Goal: Navigation & Orientation: Find specific page/section

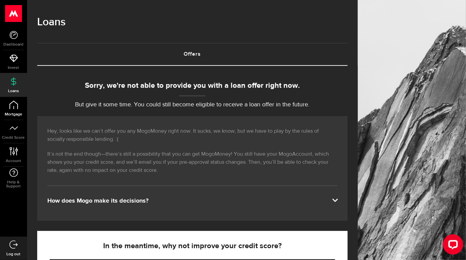
click at [22, 110] on link "Mortgage" at bounding box center [13, 108] width 27 height 23
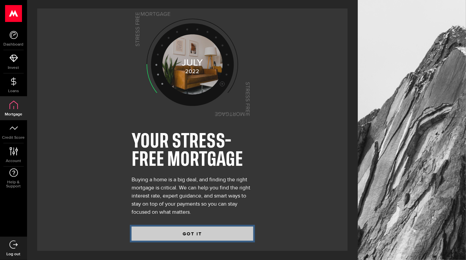
click at [225, 233] on button "GOT IT" at bounding box center [192, 234] width 122 height 14
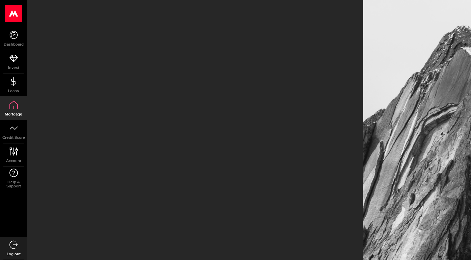
select select "3knYdhfXw4iYoq2m0WGQES"
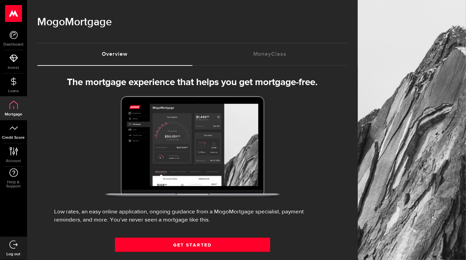
click at [8, 126] on link "Credit Score" at bounding box center [13, 131] width 27 height 23
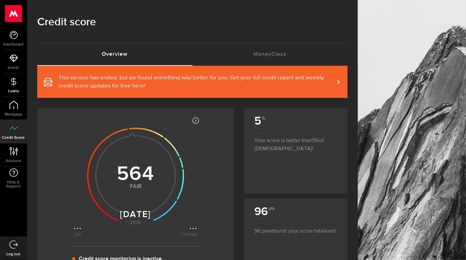
click at [22, 89] on span "Loans" at bounding box center [13, 91] width 27 height 4
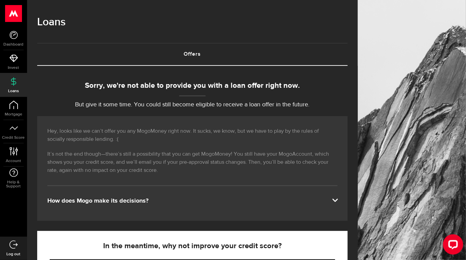
click at [173, 154] on p "It’s not the end though—there’s still a possibility that you can get MogoMoney!…" at bounding box center [192, 162] width 290 height 24
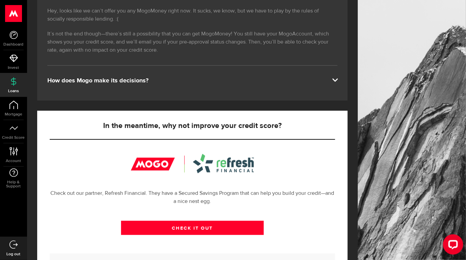
scroll to position [169, 0]
